Goal: Find specific page/section: Find specific page/section

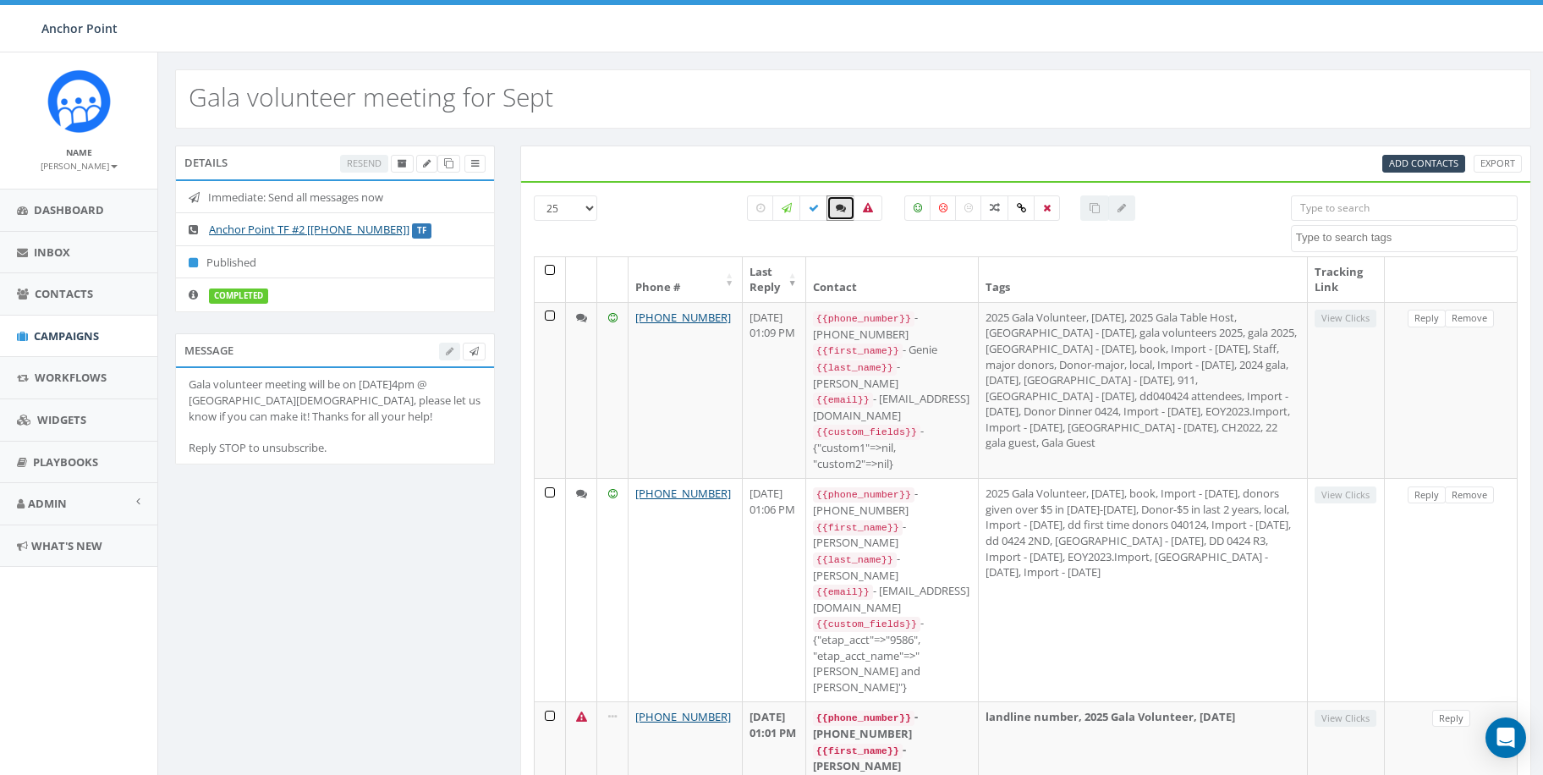
select select
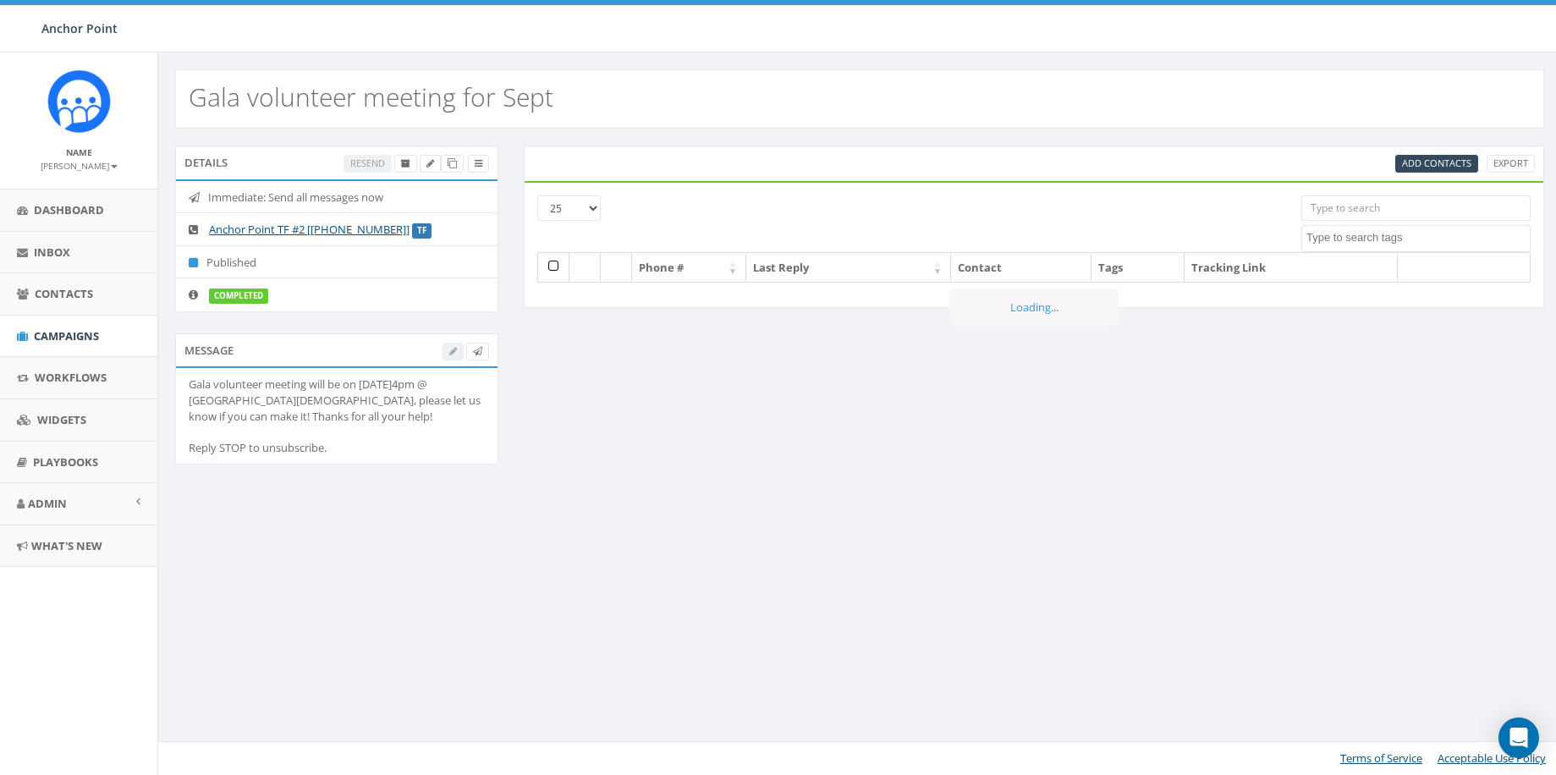
select select
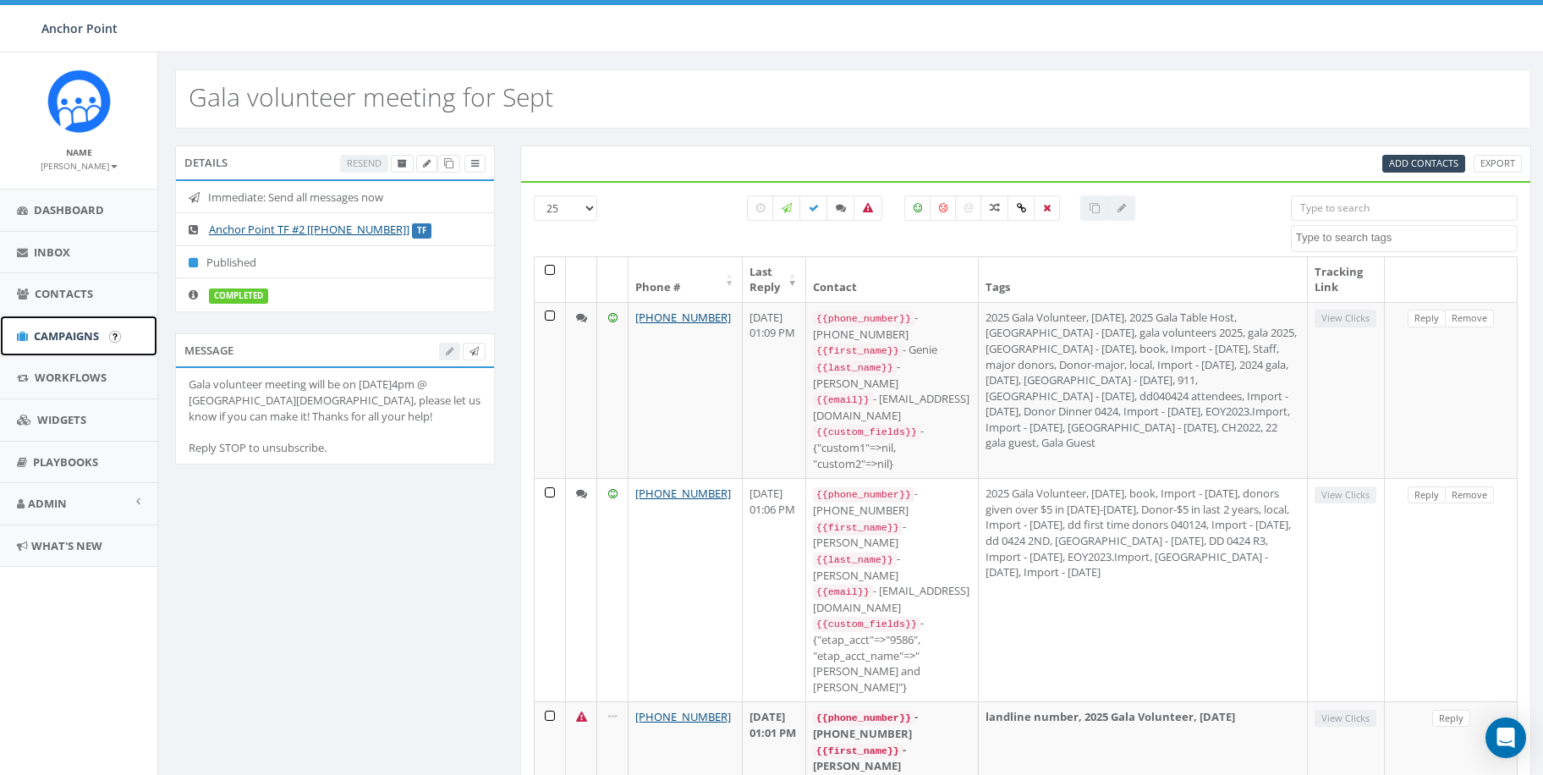
click at [61, 342] on span "Campaigns" at bounding box center [66, 335] width 65 height 15
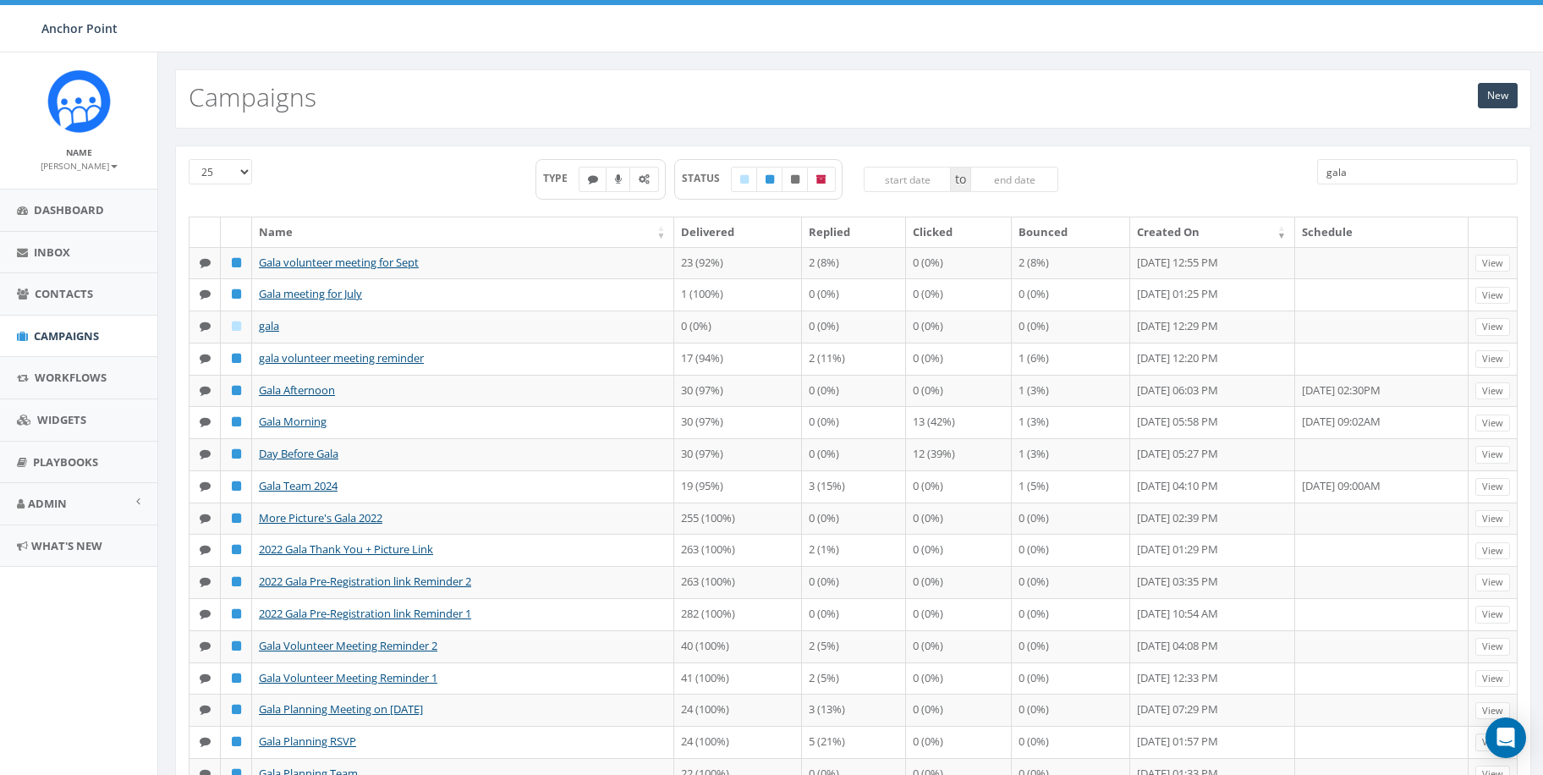
click at [1364, 176] on input "gala" at bounding box center [1417, 171] width 201 height 25
type input "g"
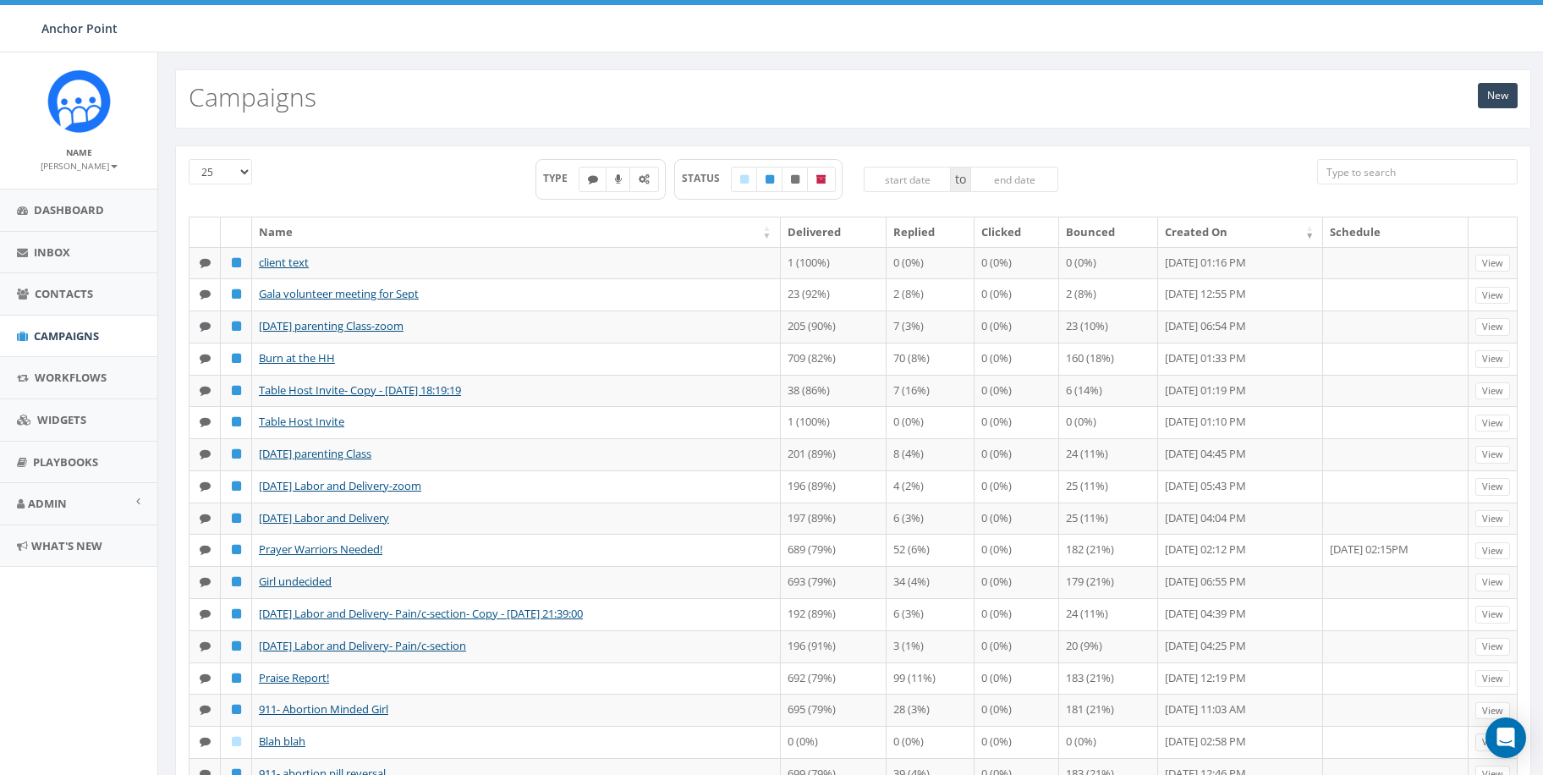
click at [441, 182] on div "TYPE STATUS to" at bounding box center [796, 188] width 1016 height 58
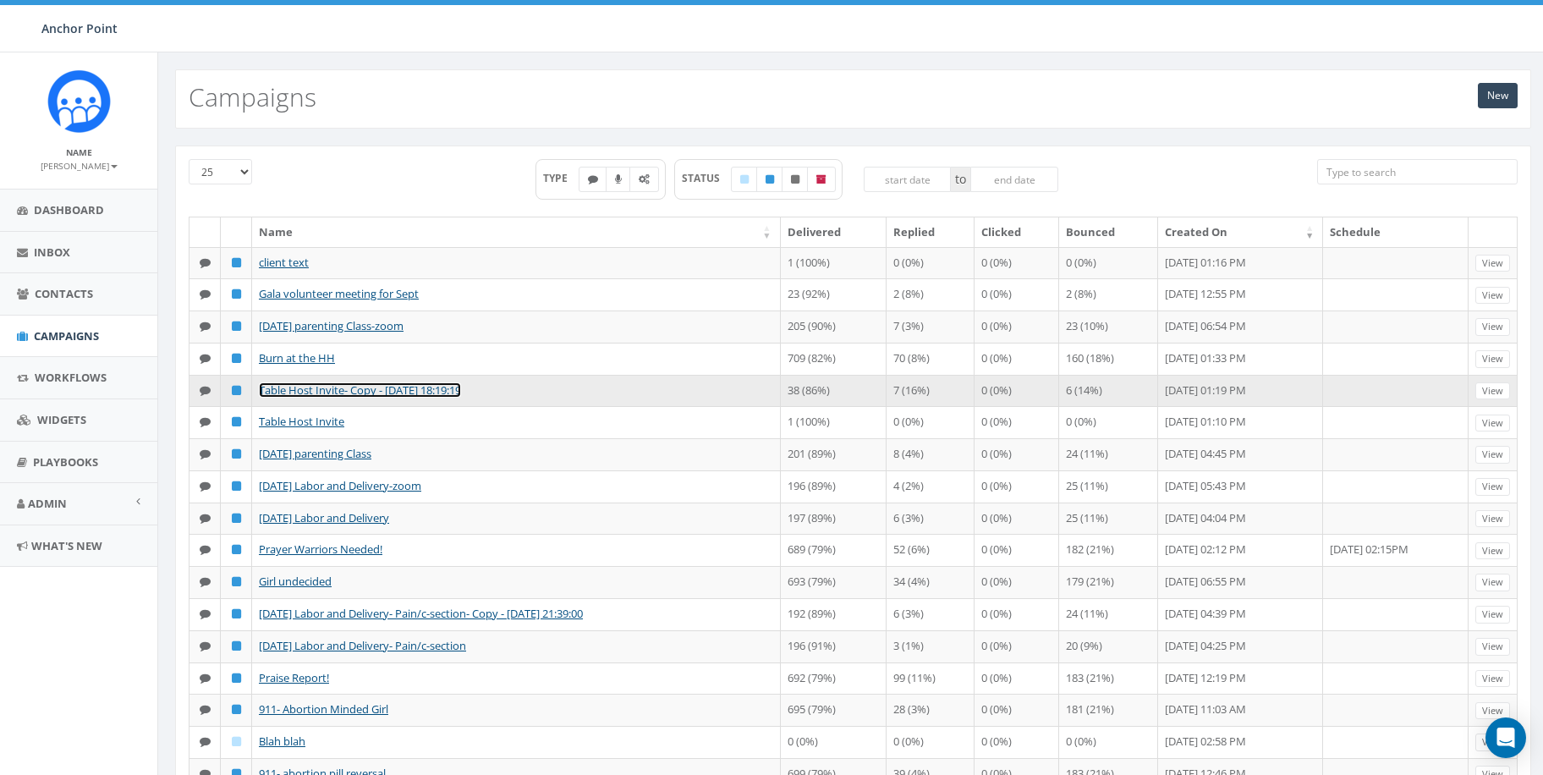
click at [314, 398] on link "Table Host Invite- Copy - [DATE] 18:19:19" at bounding box center [360, 389] width 202 height 15
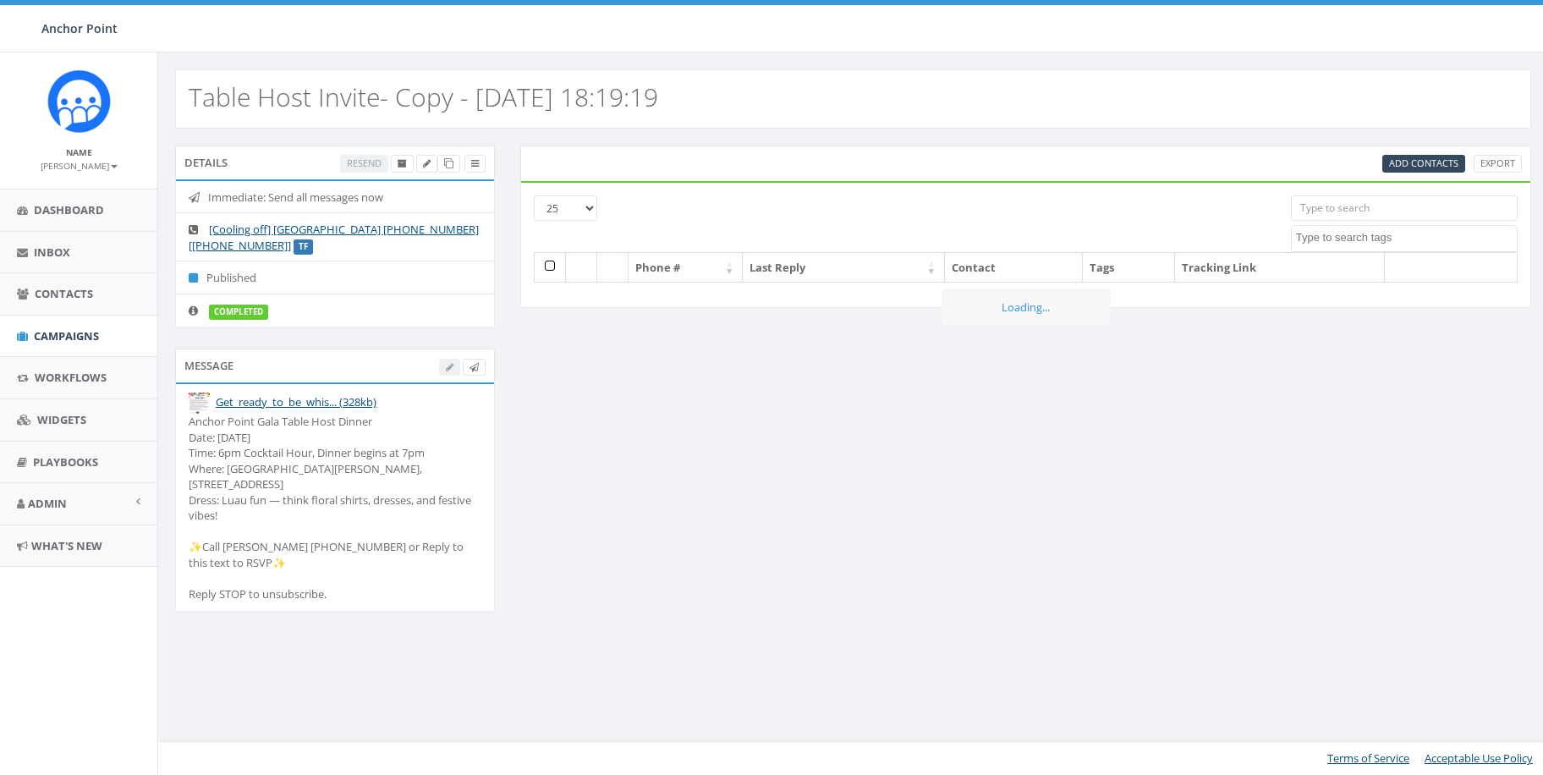
select select
